Goal: Information Seeking & Learning: Learn about a topic

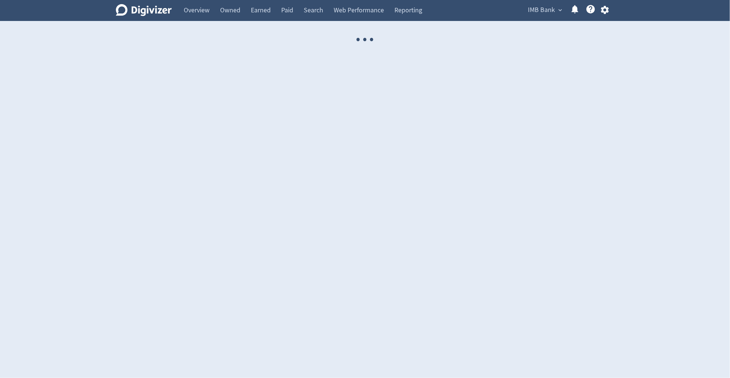
select select "USER"
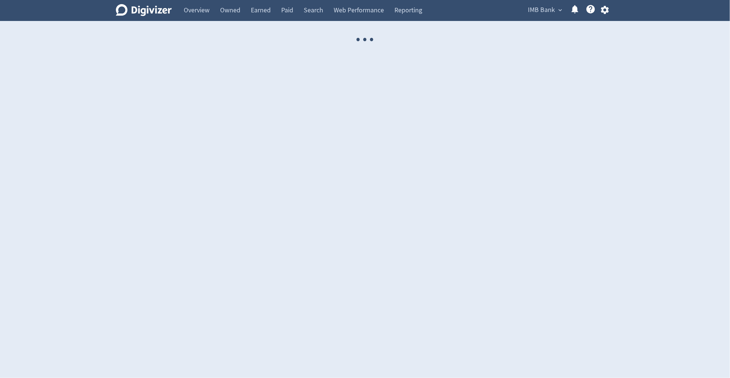
select select "USER"
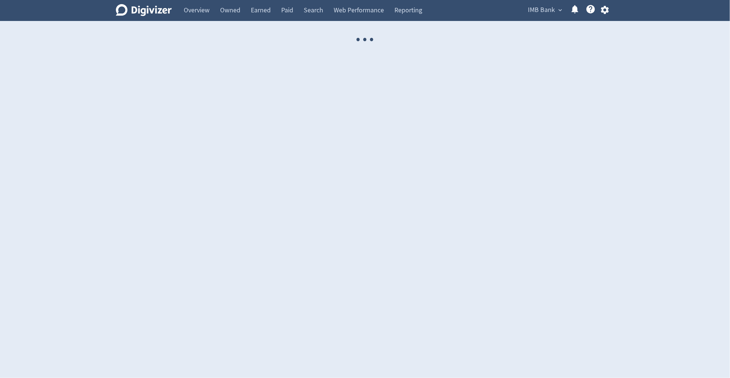
select select "USER"
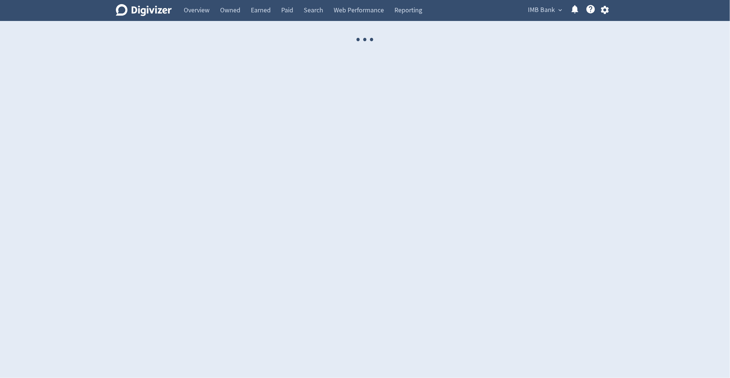
select select "USER"
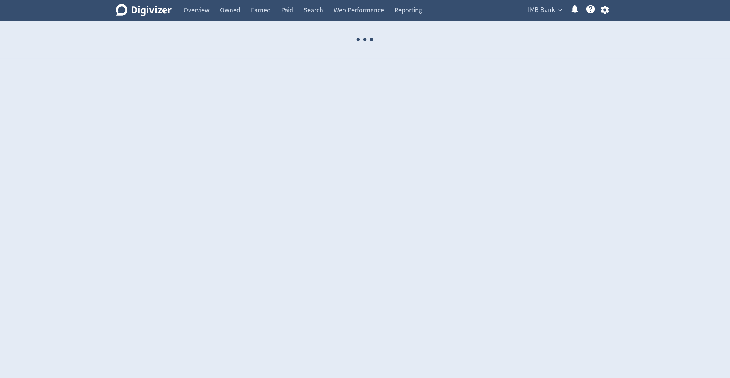
select select "USER"
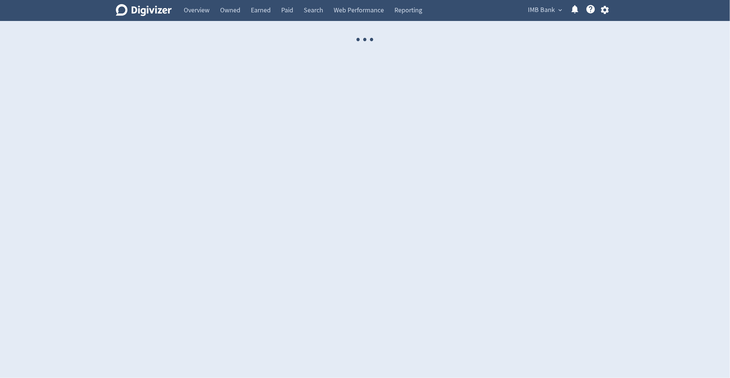
select select "USER"
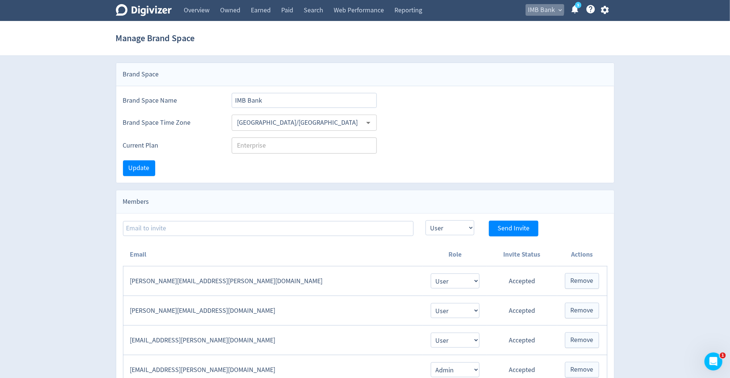
click at [539, 9] on span "IMB Bank" at bounding box center [541, 10] width 27 height 12
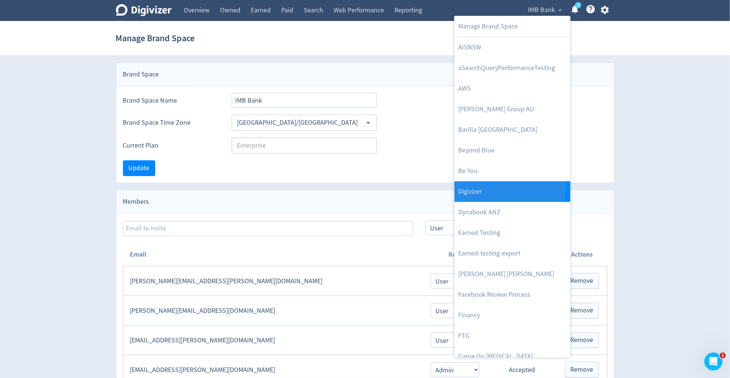
click at [483, 189] on link "Digivizer" at bounding box center [512, 191] width 116 height 21
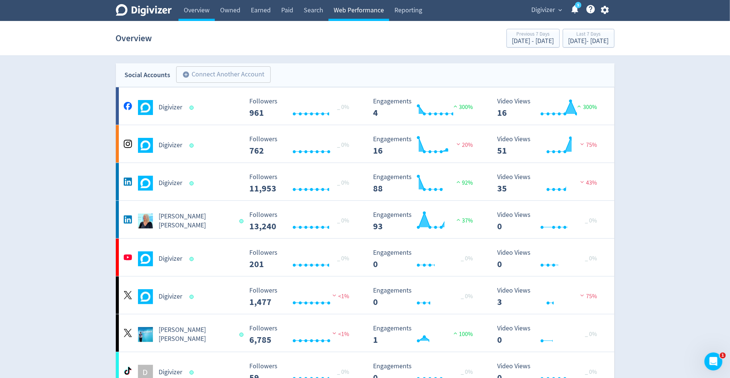
click at [336, 8] on link "Web Performance" at bounding box center [358, 10] width 61 height 21
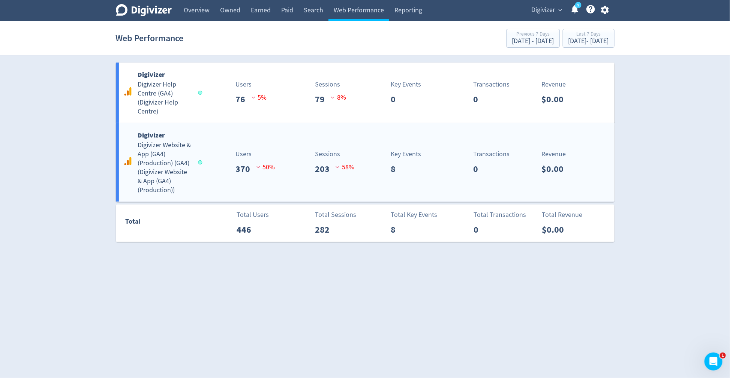
click at [231, 169] on div "Users 370 50 %" at bounding box center [242, 162] width 82 height 27
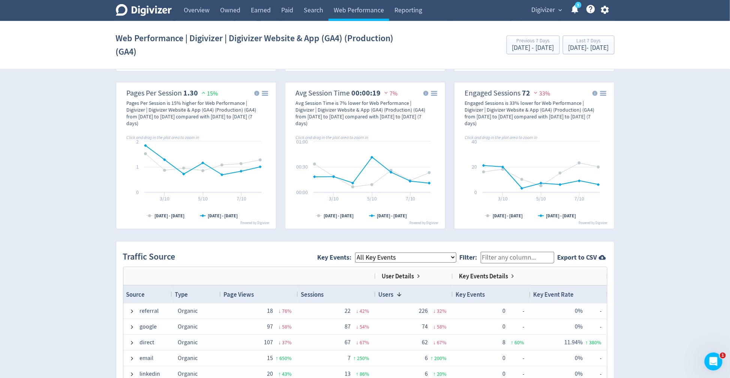
scroll to position [309, 0]
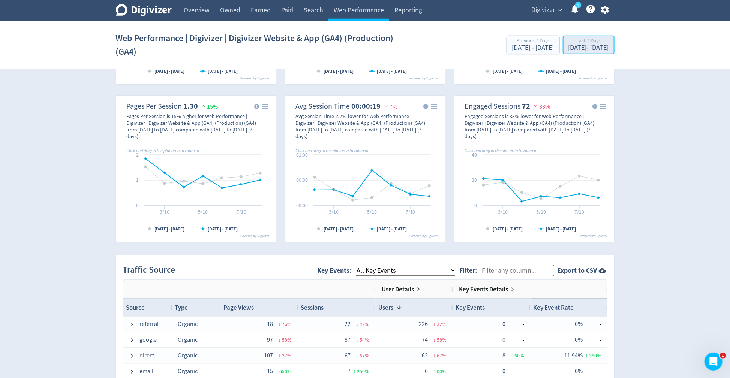
click at [568, 40] on div "Last 7 Days" at bounding box center [588, 41] width 40 height 6
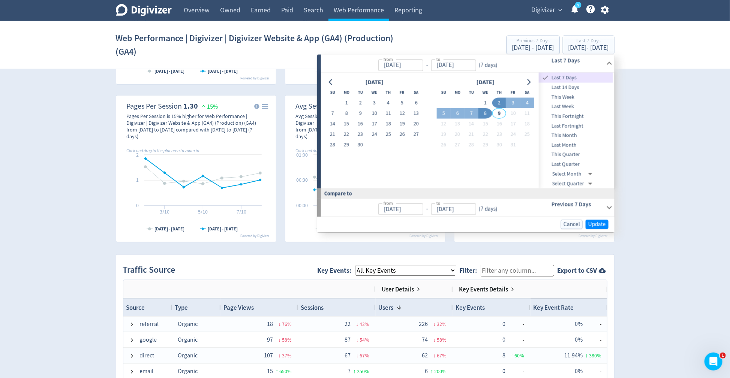
click at [570, 162] on span "Last Quarter" at bounding box center [576, 164] width 74 height 8
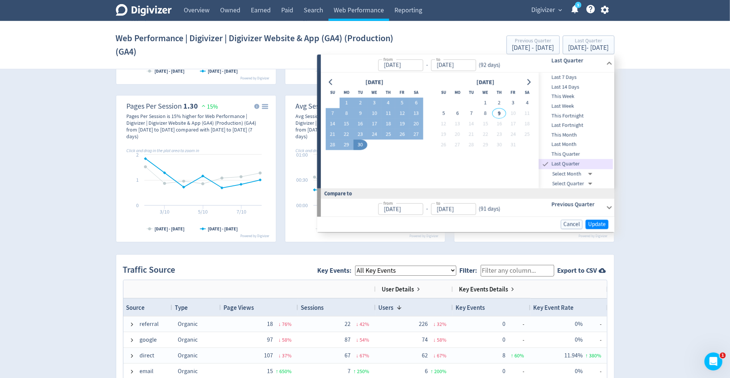
type input "Jul 01, 2025"
type input "[DATE]"
type input "Apr 01, 2025"
type input "Jun 30, 2025"
click at [596, 222] on span "Update" at bounding box center [597, 225] width 18 height 6
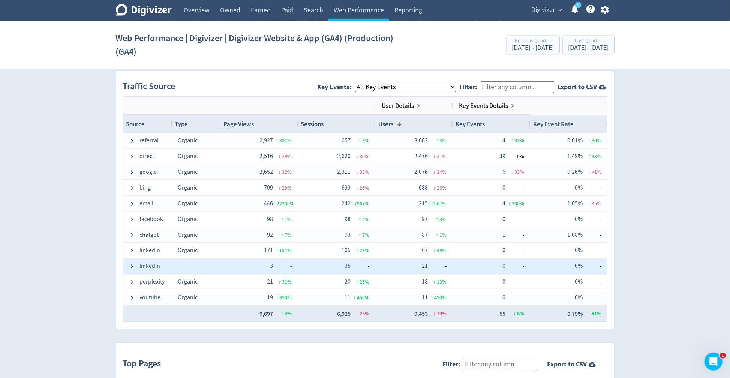
scroll to position [540, 0]
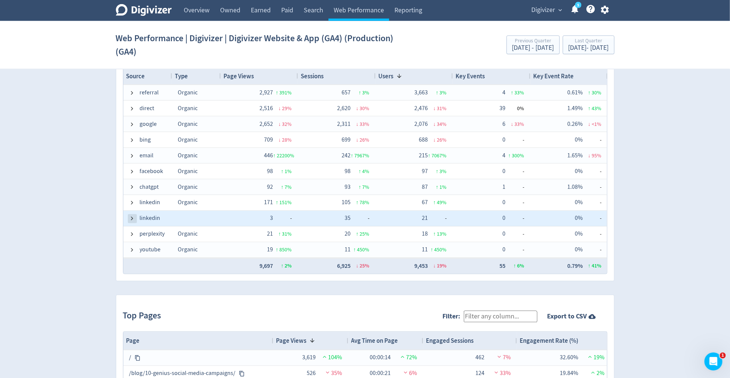
click at [133, 218] on span at bounding box center [132, 219] width 6 height 6
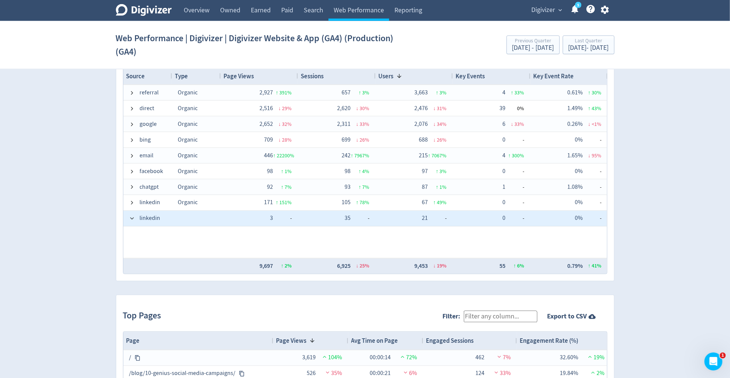
click at [133, 218] on span at bounding box center [132, 219] width 6 height 6
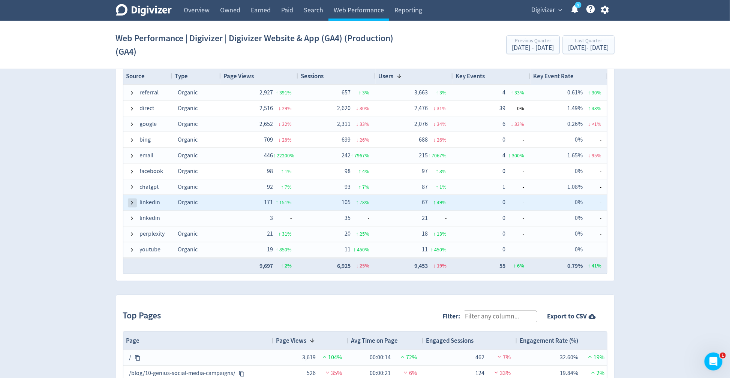
click at [133, 204] on span at bounding box center [132, 203] width 6 height 6
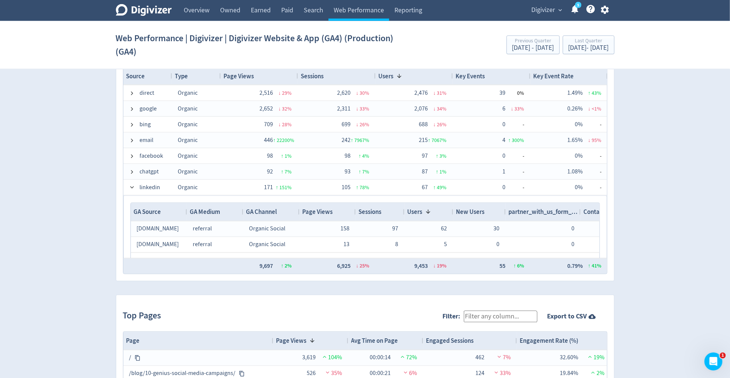
scroll to position [19, 0]
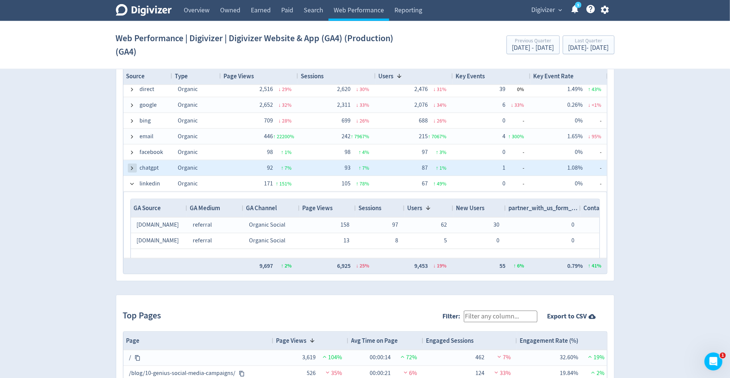
click at [135, 166] on span at bounding box center [132, 168] width 6 height 6
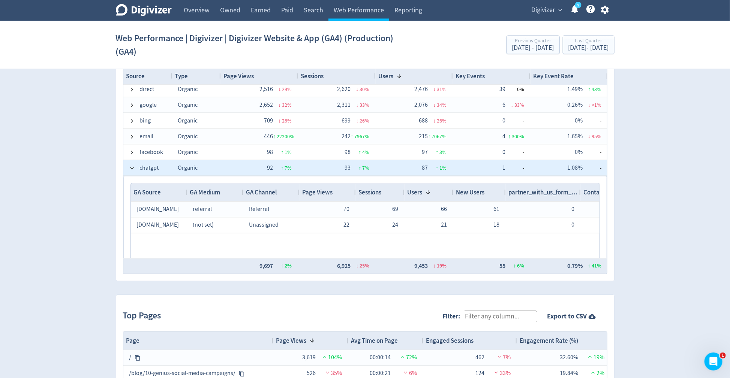
click at [135, 166] on span at bounding box center [132, 168] width 6 height 6
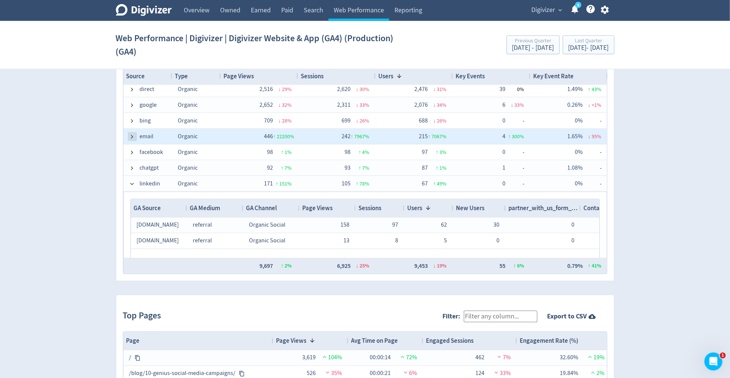
click at [132, 136] on span at bounding box center [132, 137] width 6 height 6
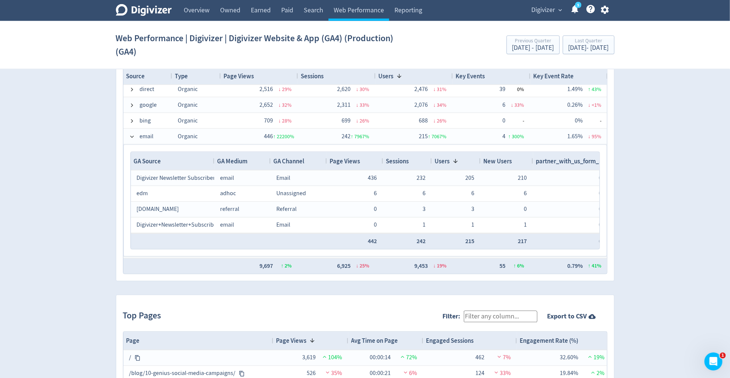
drag, startPoint x: 186, startPoint y: 163, endPoint x: 213, endPoint y: 161, distance: 27.4
click at [213, 161] on div at bounding box center [214, 161] width 3 height 18
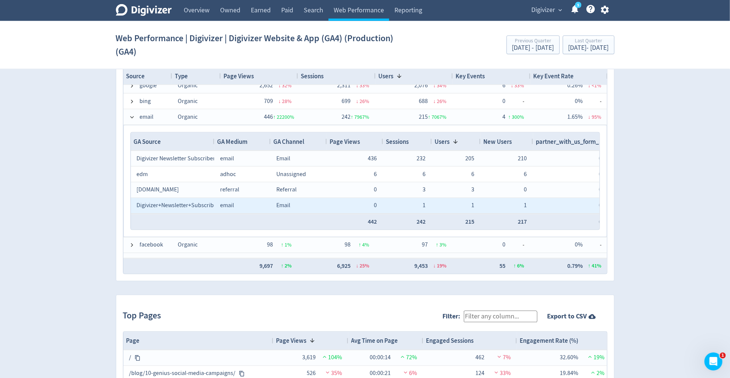
scroll to position [40, 0]
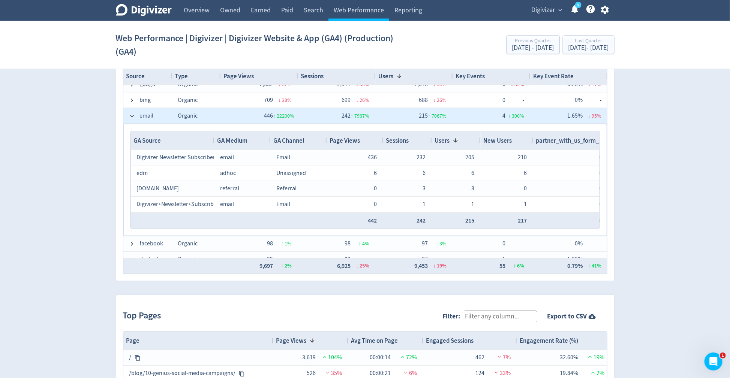
click at [131, 117] on span at bounding box center [132, 116] width 6 height 15
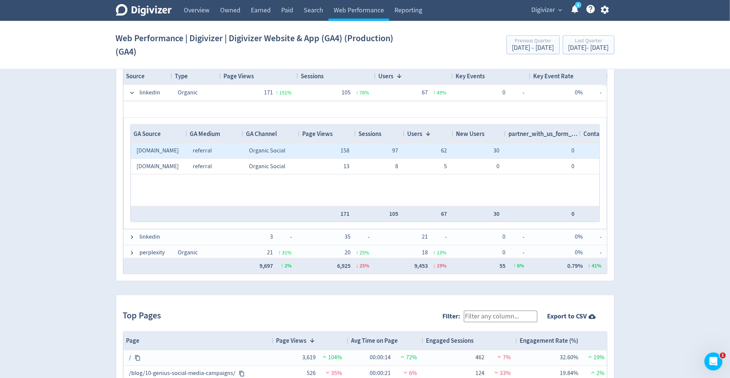
scroll to position [145, 0]
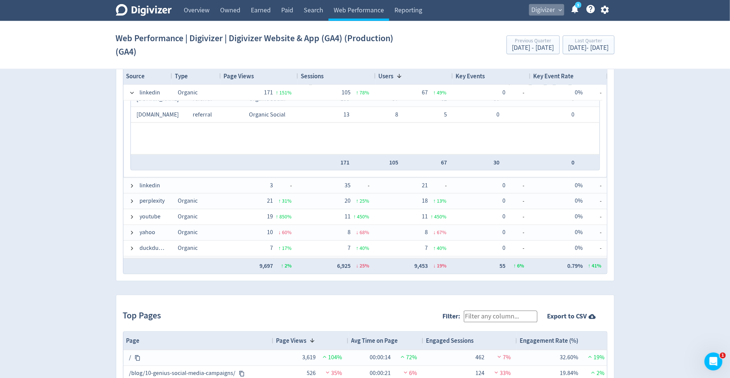
click at [548, 12] on span "Digivizer" at bounding box center [544, 10] width 24 height 12
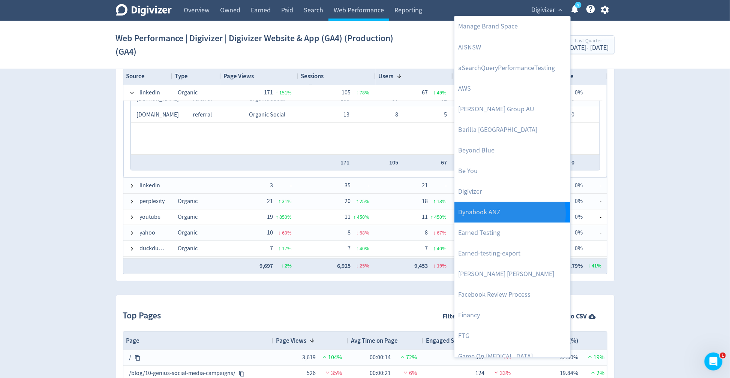
click at [492, 214] on link "Dynabook ANZ" at bounding box center [512, 212] width 116 height 21
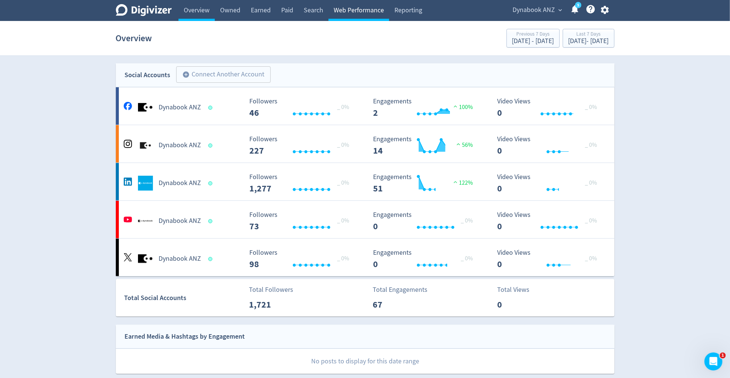
click at [350, 17] on link "Web Performance" at bounding box center [358, 10] width 61 height 21
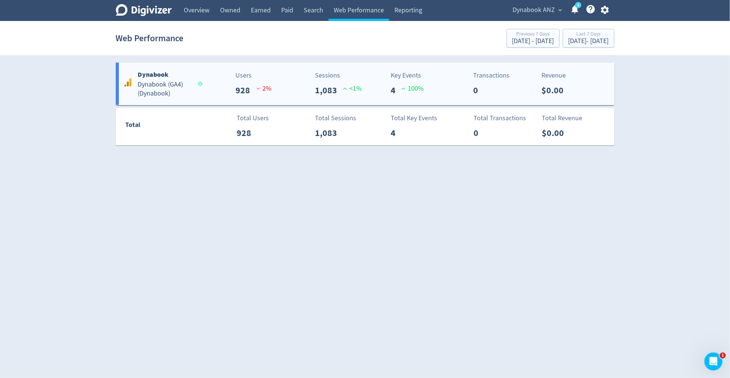
click at [237, 80] on p "Users" at bounding box center [244, 75] width 16 height 10
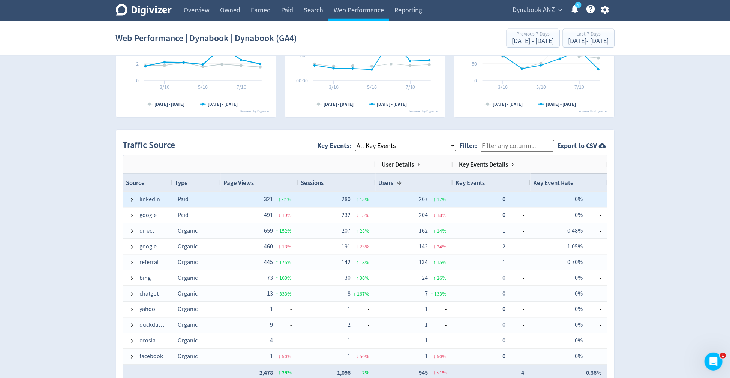
scroll to position [15, 0]
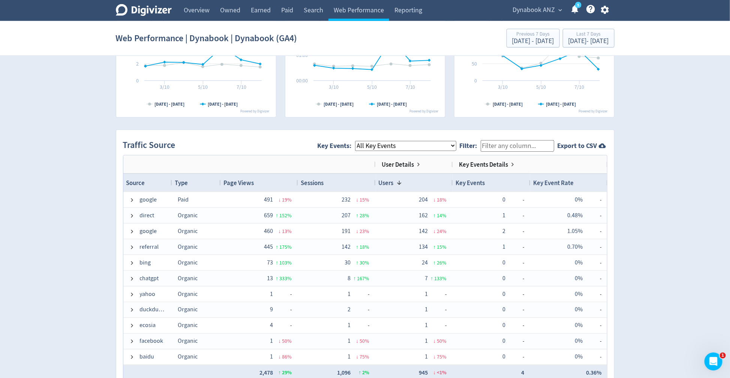
click at [506, 146] on input "Filter:" at bounding box center [517, 146] width 73 height 12
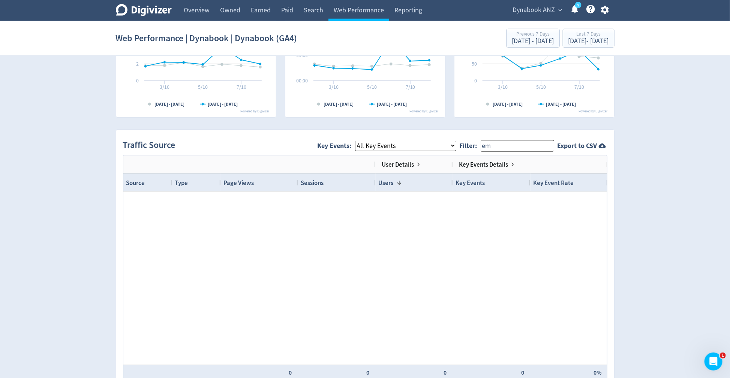
type input "em"
click at [545, 8] on span "Dynabook ANZ" at bounding box center [534, 10] width 42 height 12
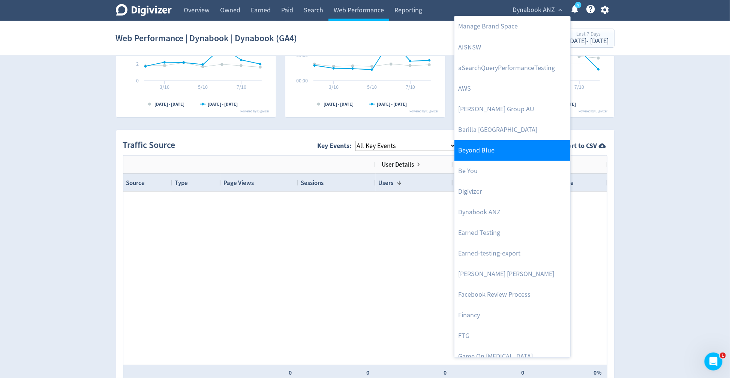
click at [513, 144] on link "Beyond Blue" at bounding box center [512, 150] width 116 height 21
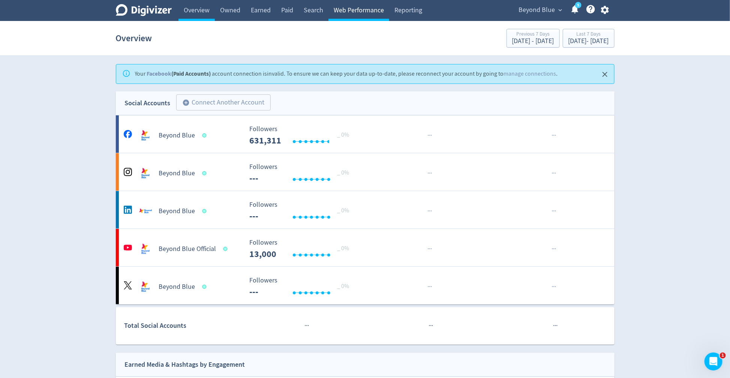
click at [366, 11] on link "Web Performance" at bounding box center [358, 10] width 61 height 21
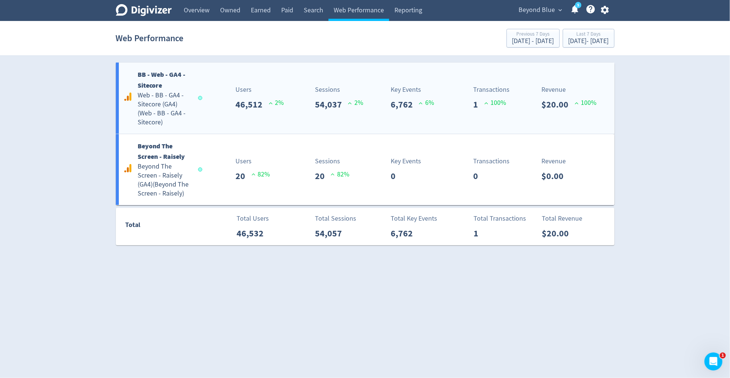
click at [204, 111] on div "Users 46,512 2 %" at bounding box center [242, 98] width 82 height 27
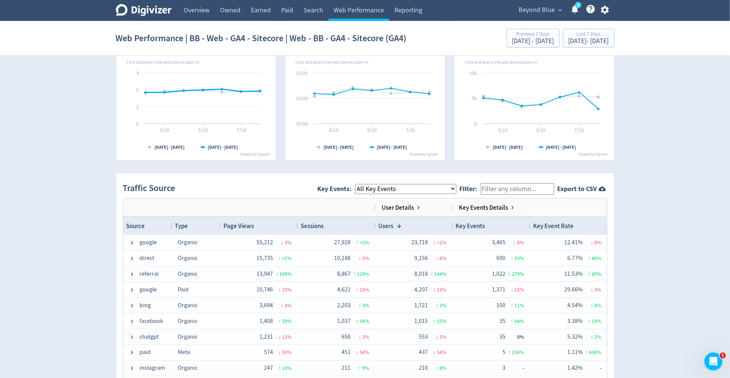
scroll to position [417, 0]
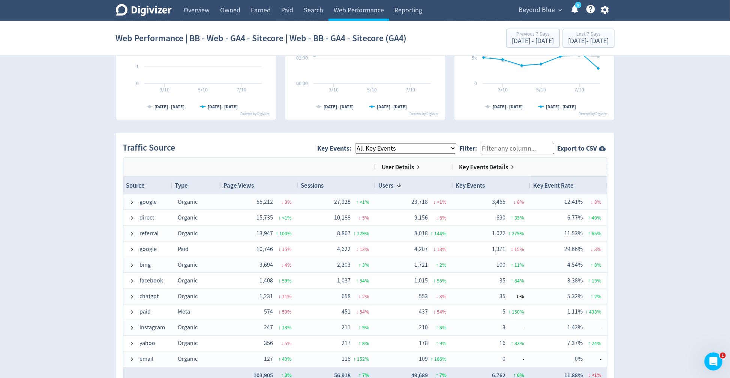
click at [517, 150] on input "Filter:" at bounding box center [517, 149] width 73 height 12
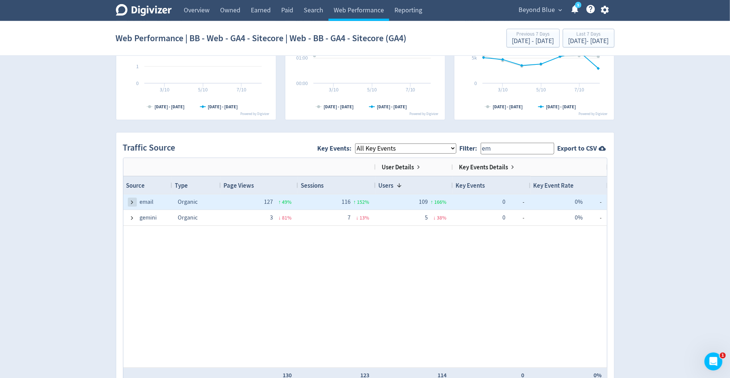
type input "em"
click at [133, 199] on span at bounding box center [132, 202] width 6 height 6
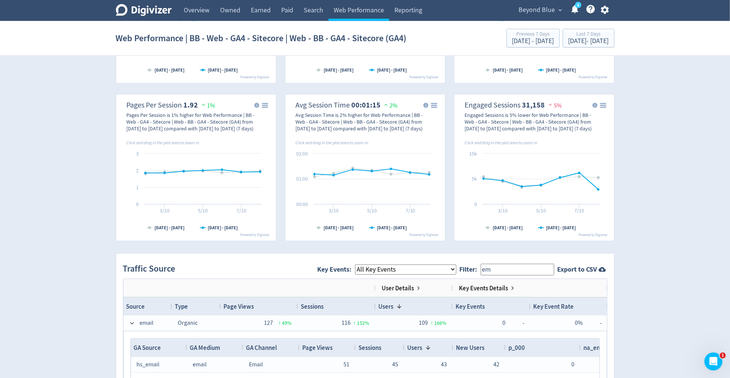
scroll to position [347, 0]
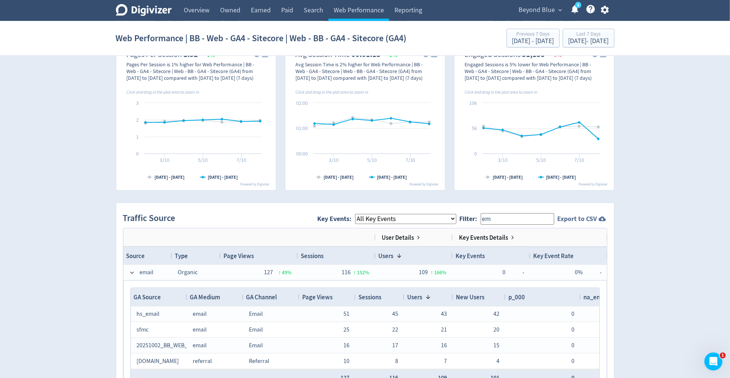
click at [565, 216] on strong "Export to CSV" at bounding box center [577, 218] width 40 height 9
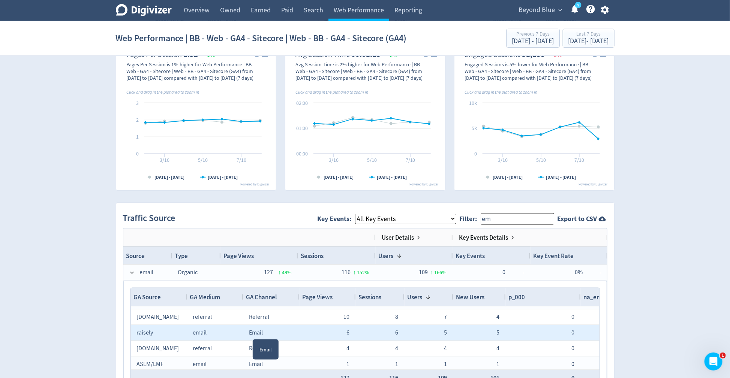
scroll to position [46, 0]
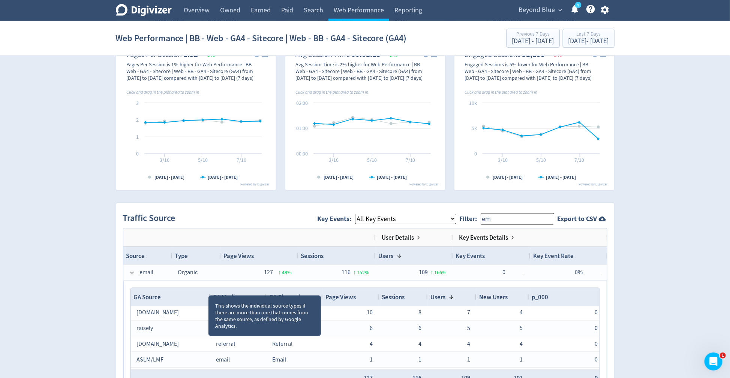
drag, startPoint x: 185, startPoint y: 291, endPoint x: 208, endPoint y: 288, distance: 23.5
click at [208, 288] on div at bounding box center [209, 297] width 3 height 18
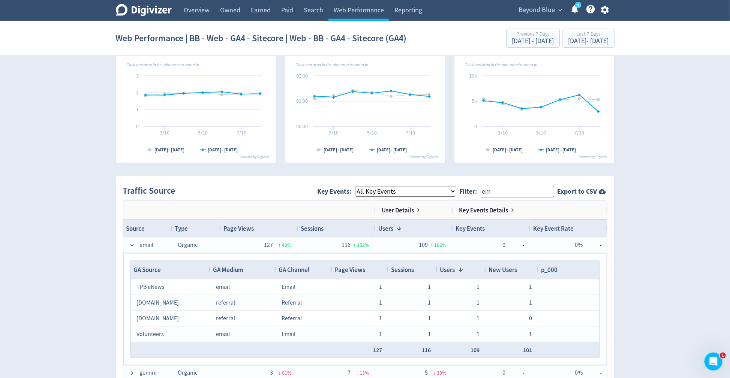
drag, startPoint x: 264, startPoint y: 268, endPoint x: 274, endPoint y: 268, distance: 9.4
click at [274, 268] on div at bounding box center [275, 270] width 3 height 18
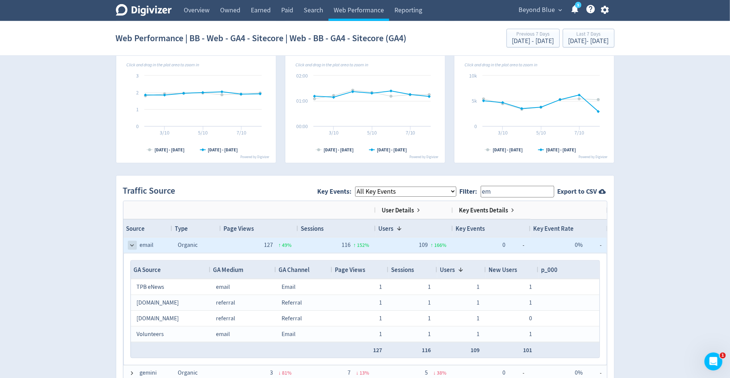
click at [133, 243] on span at bounding box center [132, 246] width 6 height 6
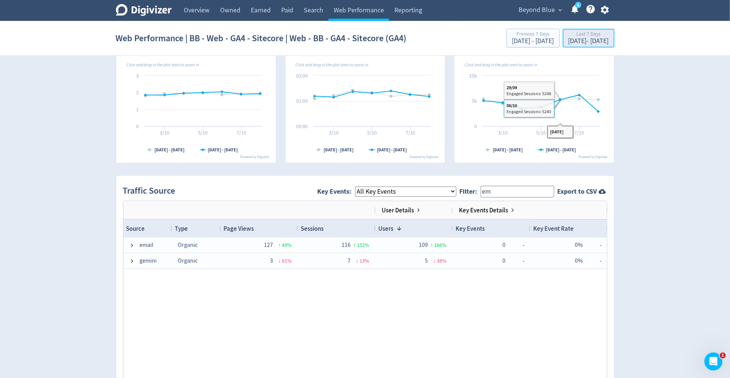
click at [569, 40] on div "Oct 2, 2025 - Oct 8, 2025" at bounding box center [588, 41] width 40 height 7
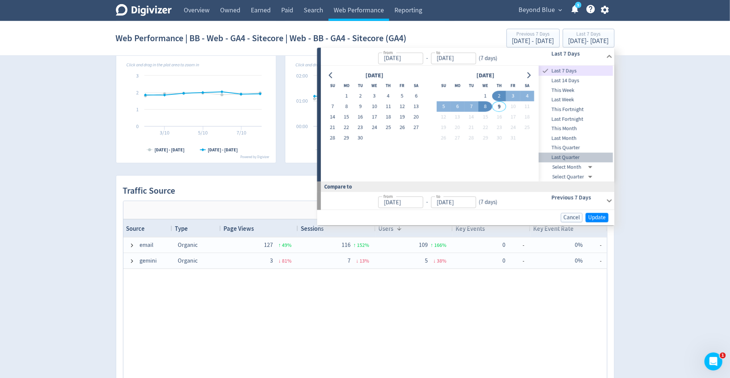
click at [571, 154] on span "Last Quarter" at bounding box center [576, 158] width 74 height 8
type input "Jul 01, 2025"
type input "[DATE]"
type input "Apr 01, 2025"
type input "Jun 30, 2025"
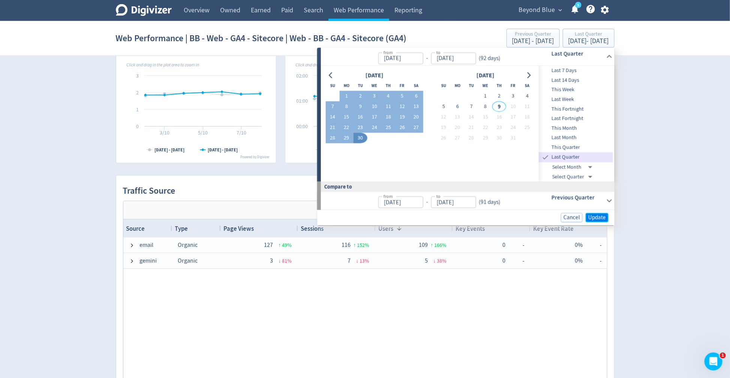
click at [592, 216] on span "Update" at bounding box center [597, 218] width 18 height 6
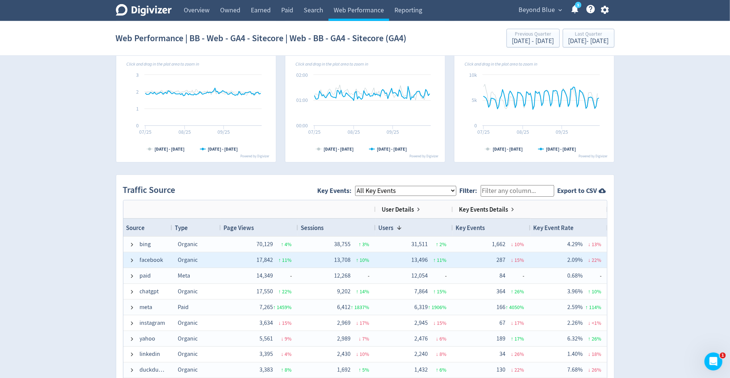
scroll to position [84, 0]
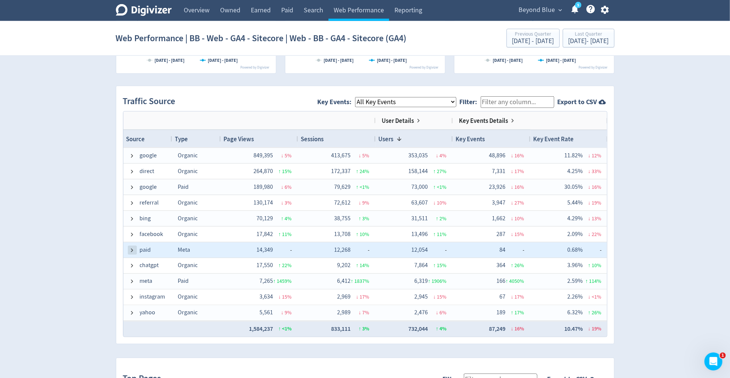
click at [133, 248] on span at bounding box center [132, 250] width 6 height 6
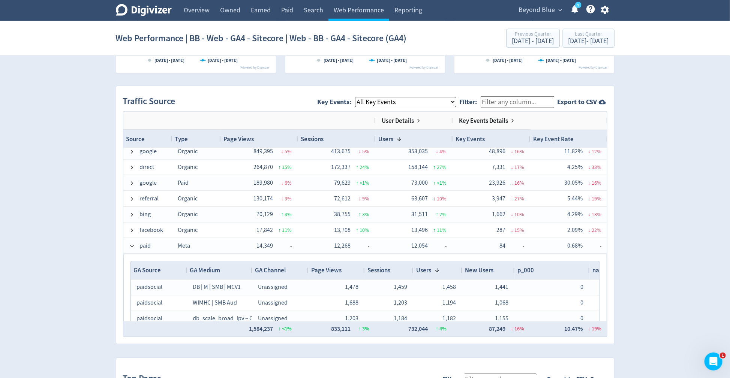
drag, startPoint x: 242, startPoint y: 268, endPoint x: 251, endPoint y: 266, distance: 9.4
click at [251, 266] on div at bounding box center [251, 271] width 3 height 18
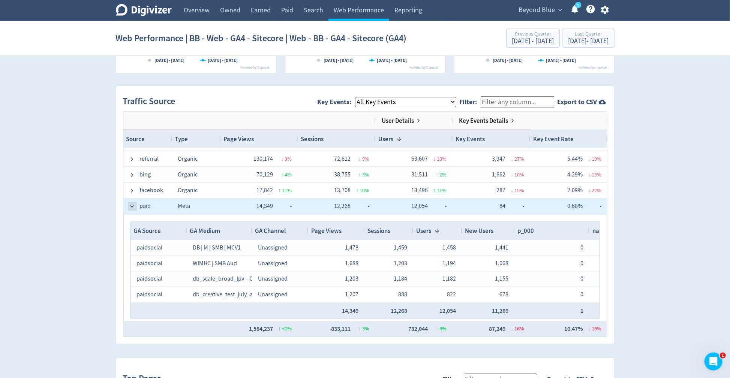
click at [131, 207] on span at bounding box center [132, 207] width 6 height 6
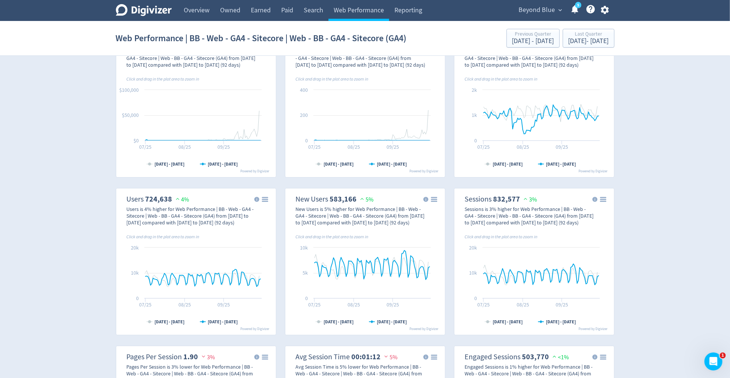
scroll to position [0, 0]
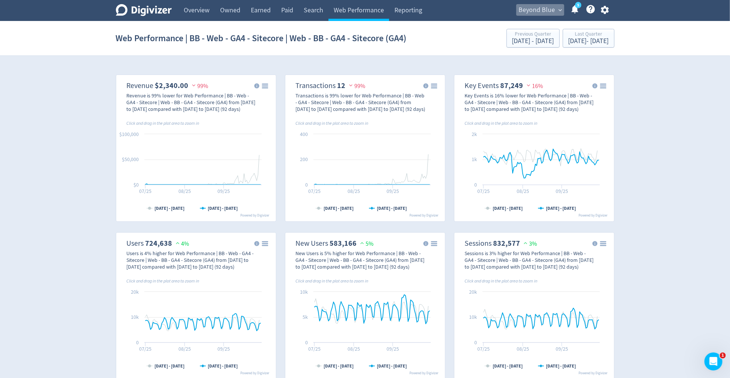
click at [544, 13] on span "Beyond Blue" at bounding box center [537, 10] width 36 height 12
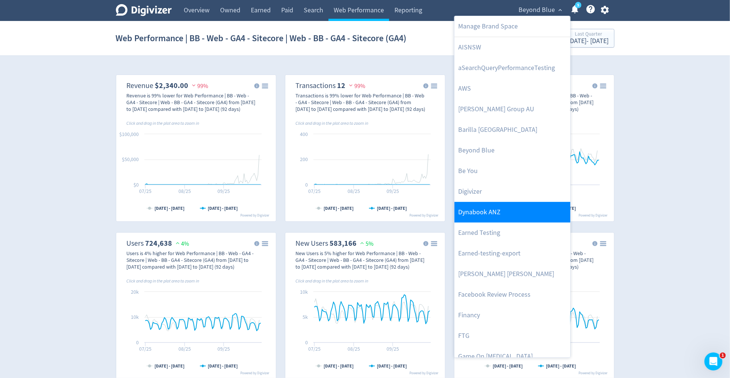
click at [485, 212] on link "Dynabook ANZ" at bounding box center [512, 212] width 116 height 21
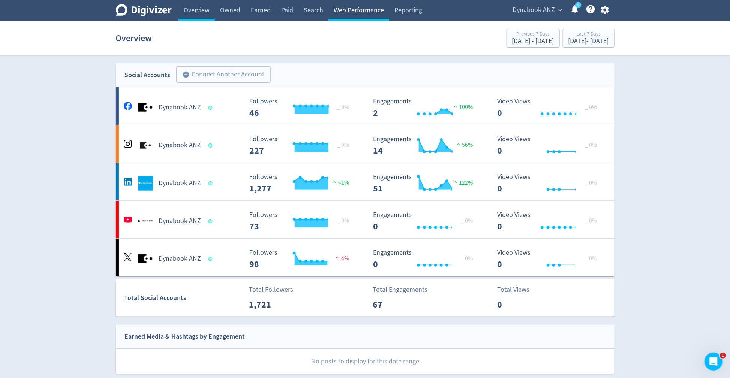
click at [349, 18] on link "Web Performance" at bounding box center [358, 10] width 61 height 21
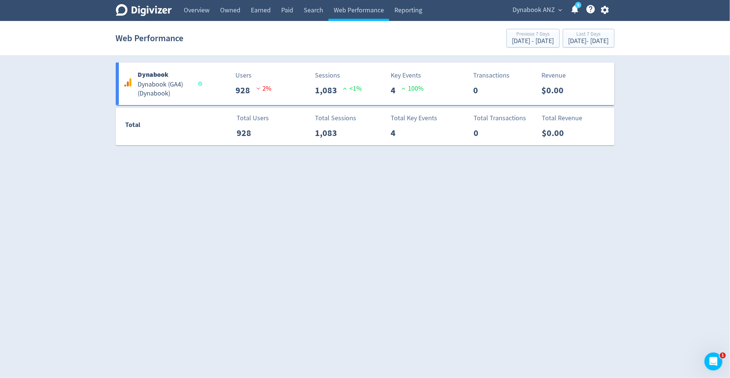
click at [522, 12] on span "Dynabook ANZ" at bounding box center [534, 10] width 42 height 12
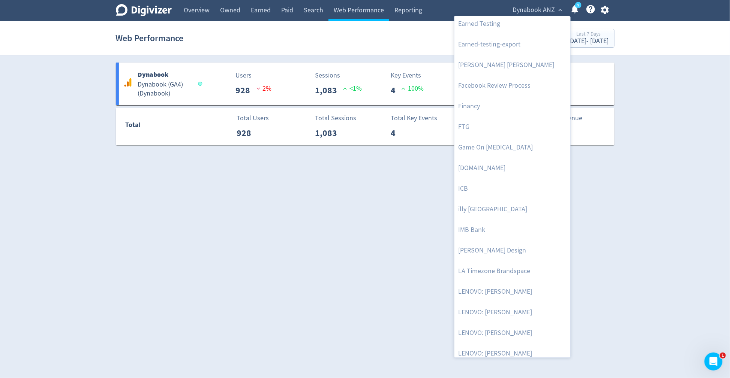
scroll to position [169, 0]
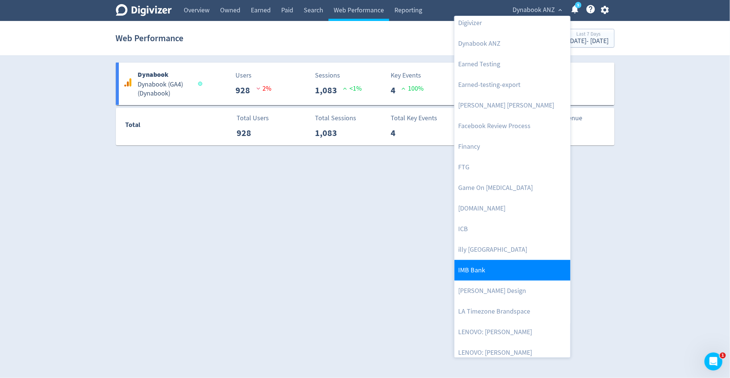
click at [494, 270] on link "IMB Bank" at bounding box center [512, 270] width 116 height 21
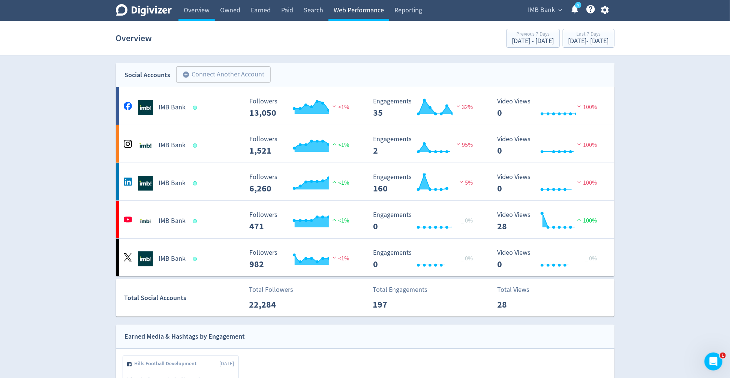
click at [353, 9] on link "Web Performance" at bounding box center [358, 10] width 61 height 21
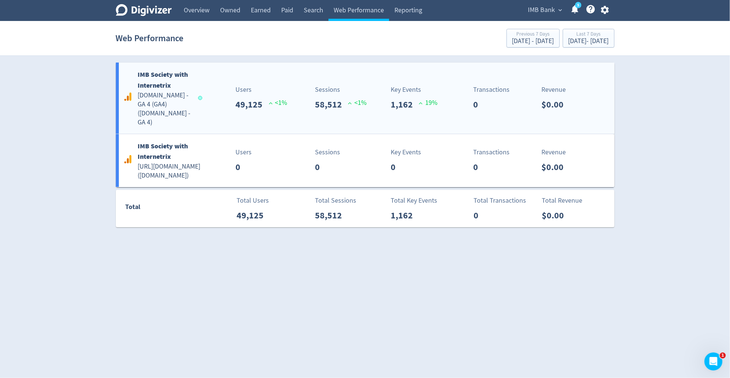
click at [286, 100] on div "Sessions 58,512 <1%" at bounding box center [325, 98] width 82 height 27
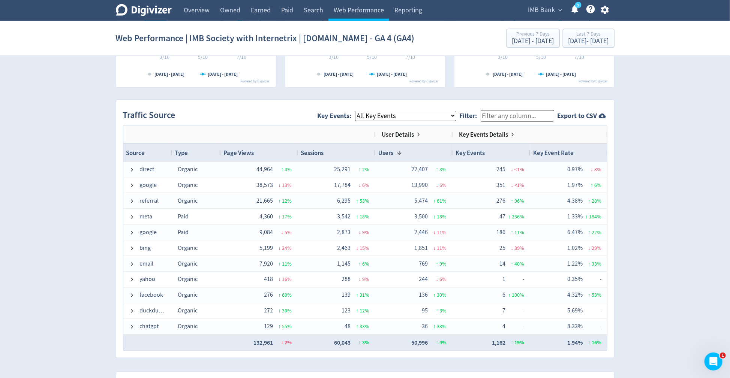
scroll to position [519, 0]
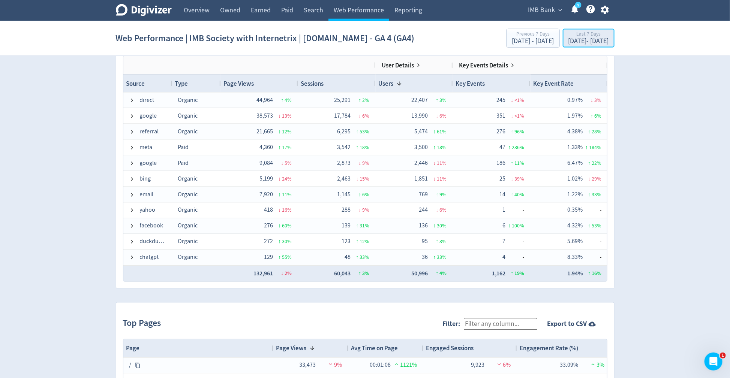
click at [568, 41] on div "Oct 2, 2025 - Oct 8, 2025" at bounding box center [588, 41] width 40 height 7
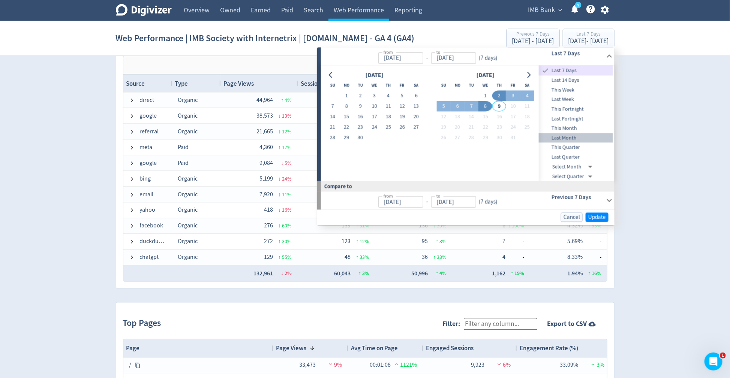
click at [566, 139] on span "Last Month" at bounding box center [576, 138] width 74 height 8
type input "Sep 01, 2025"
type input "[DATE]"
type input "Aug 01, 2025"
type input "Aug 31, 2025"
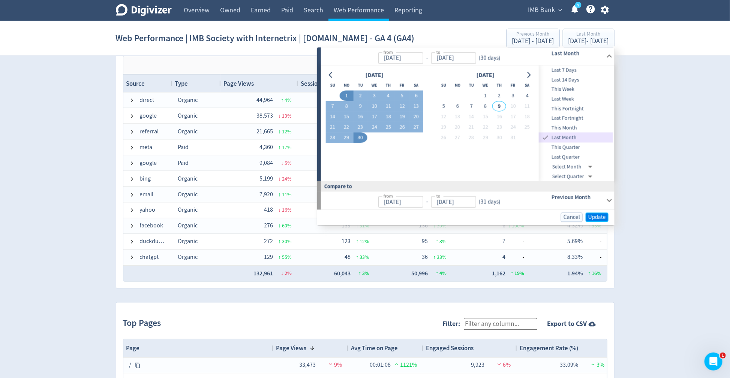
click at [600, 216] on span "Update" at bounding box center [597, 218] width 18 height 6
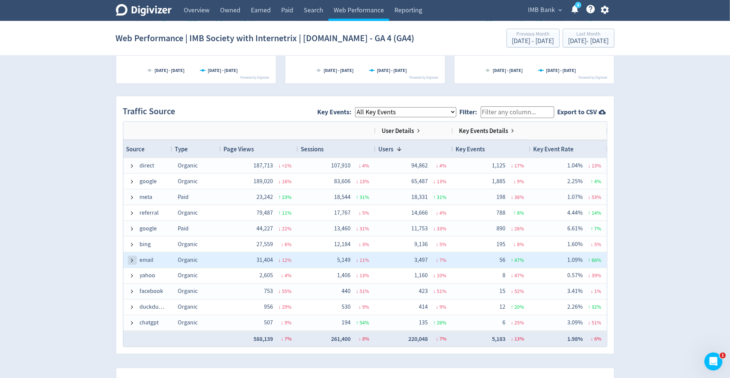
click at [132, 261] on span at bounding box center [132, 261] width 6 height 6
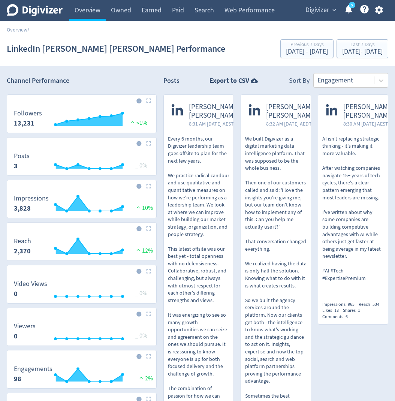
scroll to position [161, 0]
